Goal: Contribute content: Add original content to the website for others to see

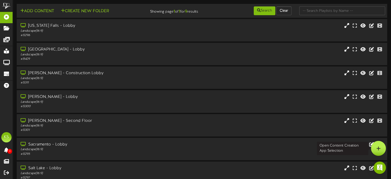
click at [375, 149] on div at bounding box center [378, 148] width 15 height 15
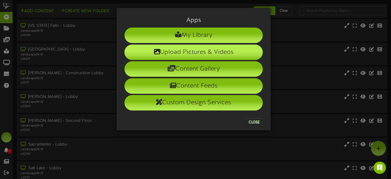
click at [213, 55] on li "Upload Pictures & Videos" at bounding box center [193, 51] width 138 height 15
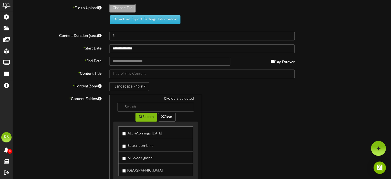
type input "**********"
type input "hanalittlefinal"
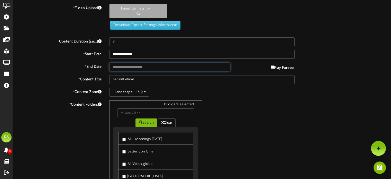
click at [138, 65] on input "text" at bounding box center [169, 66] width 121 height 9
type input "**********"
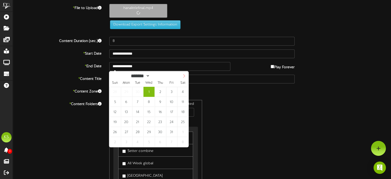
select select "**"
click at [184, 75] on icon at bounding box center [184, 76] width 4 height 4
type input "10"
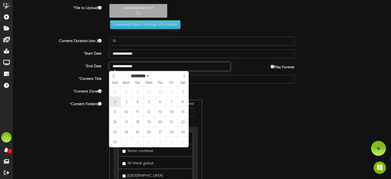
type input "**********"
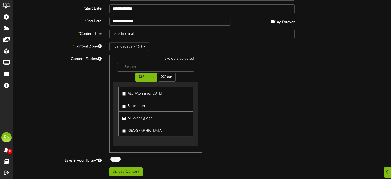
scroll to position [45, 0]
click at [130, 171] on button "Upload Content" at bounding box center [125, 171] width 33 height 9
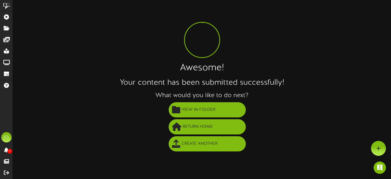
scroll to position [0, 0]
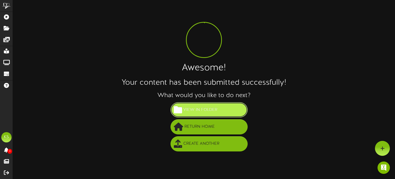
click at [210, 111] on span "View in Folder" at bounding box center [200, 109] width 37 height 8
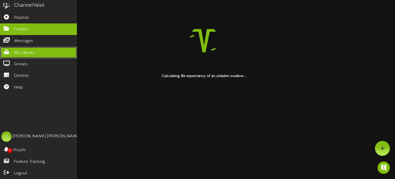
click at [27, 52] on span "My Library" at bounding box center [24, 53] width 21 height 6
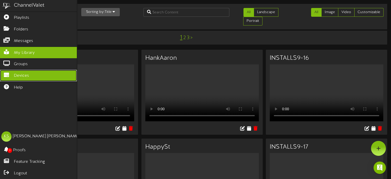
click at [20, 75] on span "Devices" at bounding box center [21, 76] width 15 height 6
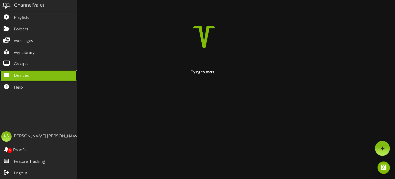
click at [25, 74] on span "Devices" at bounding box center [21, 76] width 15 height 6
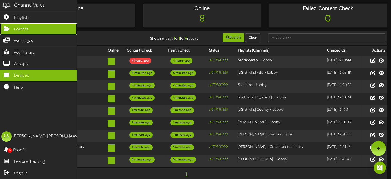
click at [11, 29] on icon at bounding box center [6, 28] width 13 height 4
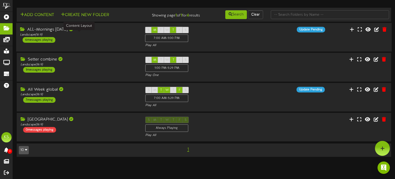
click at [66, 36] on div "Landscape ( 16:9 )" at bounding box center [78, 35] width 117 height 4
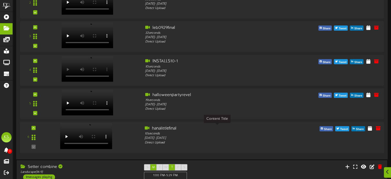
scroll to position [129, 0]
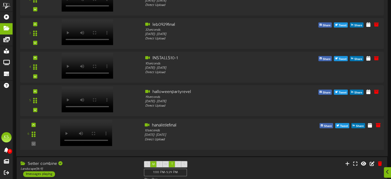
click at [125, 137] on div at bounding box center [95, 131] width 92 height 18
click at [387, 174] on icon at bounding box center [387, 172] width 3 height 6
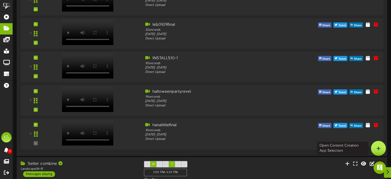
click at [377, 146] on icon at bounding box center [378, 148] width 4 height 5
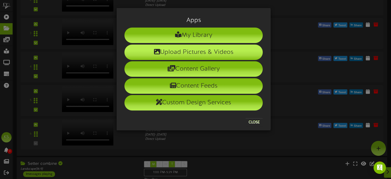
click at [203, 51] on li "Upload Pictures & Videos" at bounding box center [193, 51] width 138 height 15
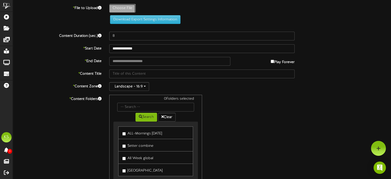
type input "**********"
type input "hana2"
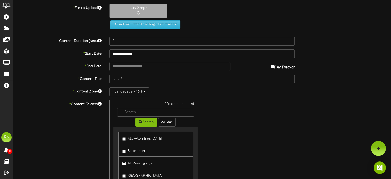
type input "13"
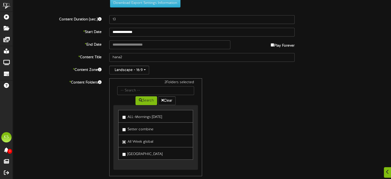
scroll to position [103, 0]
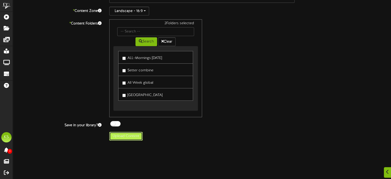
click at [124, 138] on button "Upload Content" at bounding box center [125, 136] width 33 height 9
type input "**********"
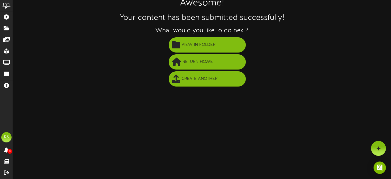
scroll to position [0, 0]
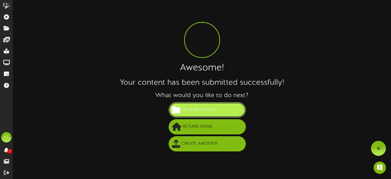
click at [202, 114] on span "View in Folder" at bounding box center [198, 109] width 37 height 8
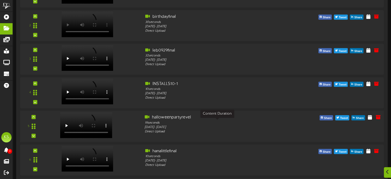
scroll to position [154, 0]
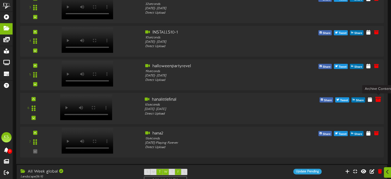
click at [378, 102] on icon at bounding box center [378, 99] width 6 height 6
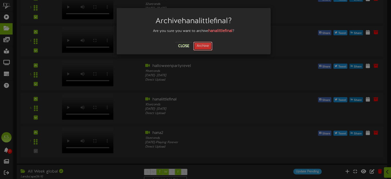
click at [208, 46] on button "Archive" at bounding box center [202, 46] width 19 height 9
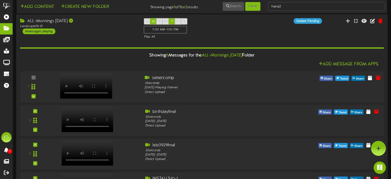
scroll to position [0, 0]
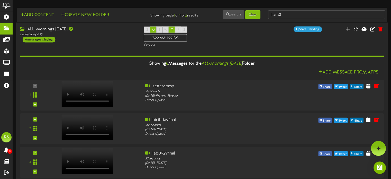
click at [42, 39] on div "6 messages playing" at bounding box center [39, 40] width 33 height 6
click at [109, 35] on div "Landscape ( 16:9 )" at bounding box center [78, 34] width 116 height 4
click at [376, 163] on div "Open Intercom Messenger" at bounding box center [380, 168] width 14 height 14
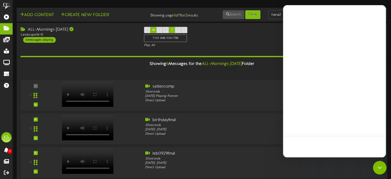
click at [376, 163] on div "Open Intercom Messenger" at bounding box center [380, 168] width 14 height 14
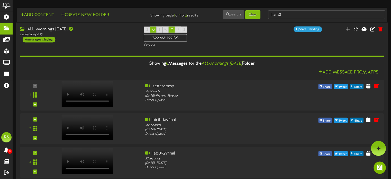
click at [46, 30] on div "ALL-Mornings [DATE]" at bounding box center [78, 29] width 116 height 6
click at [28, 37] on div "6 messages playing" at bounding box center [39, 40] width 33 height 6
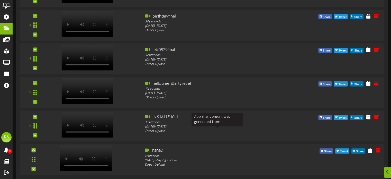
scroll to position [421, 0]
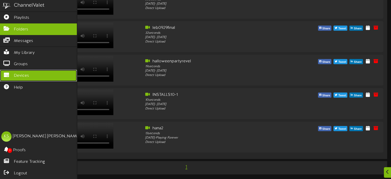
click at [27, 73] on span "Devices" at bounding box center [21, 76] width 15 height 6
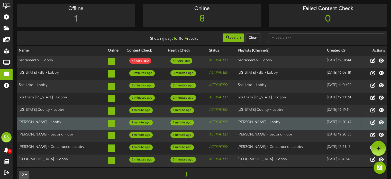
click at [63, 120] on td "[PERSON_NAME] - Lobby" at bounding box center [61, 123] width 89 height 12
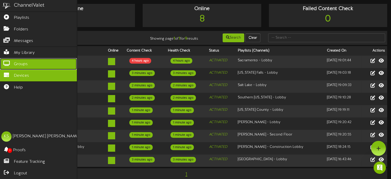
click at [14, 61] on span "Groups" at bounding box center [21, 64] width 14 height 6
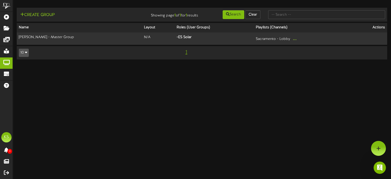
click at [106, 65] on html "ChannelValet Playlists Folders Messages My Library Groups Devices Help KS [PERS…" at bounding box center [195, 32] width 391 height 65
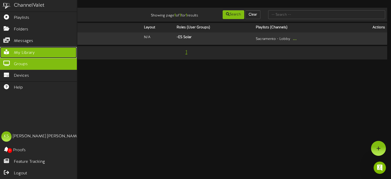
click at [26, 50] on span "My Library" at bounding box center [24, 53] width 21 height 6
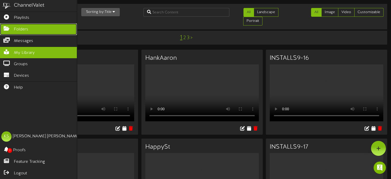
click at [25, 29] on span "Folders" at bounding box center [21, 29] width 14 height 6
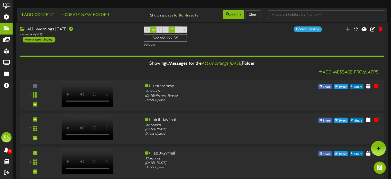
click at [87, 39] on div "ALL-Mornings [DATE] Landscape ( 16:9 ) 6 messages playing" at bounding box center [78, 34] width 124 height 16
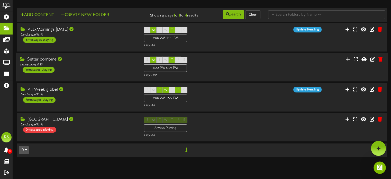
click at [246, 72] on div "S M T W T F S 1:00 PM - 5:29 PM Play One" at bounding box center [202, 67] width 124 height 21
